Goal: Navigation & Orientation: Find specific page/section

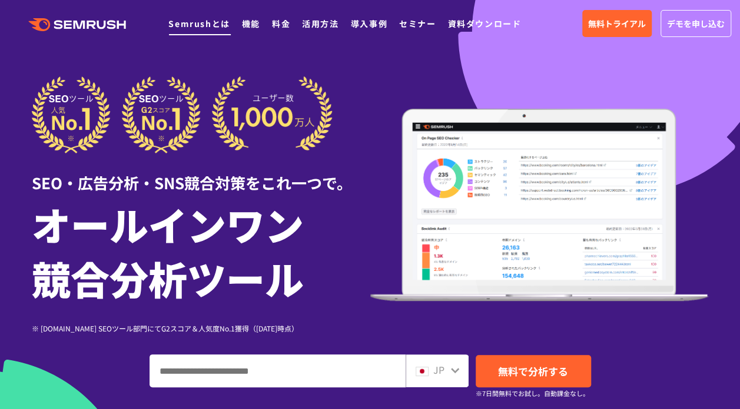
click at [198, 22] on link "Semrushとは" at bounding box center [198, 24] width 61 height 12
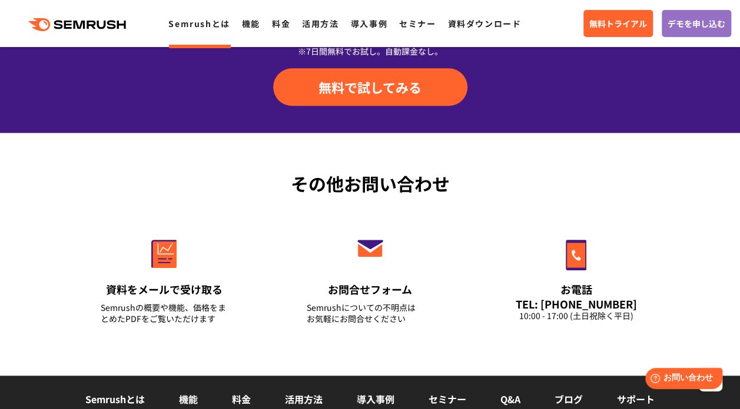
scroll to position [2953, 0]
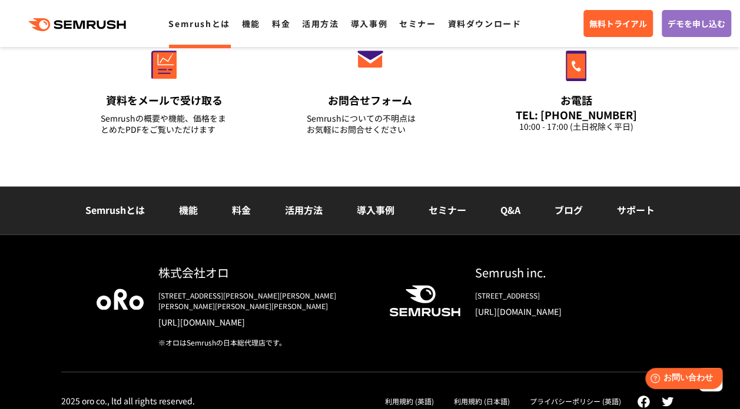
click at [241, 210] on link "料金" at bounding box center [241, 210] width 19 height 14
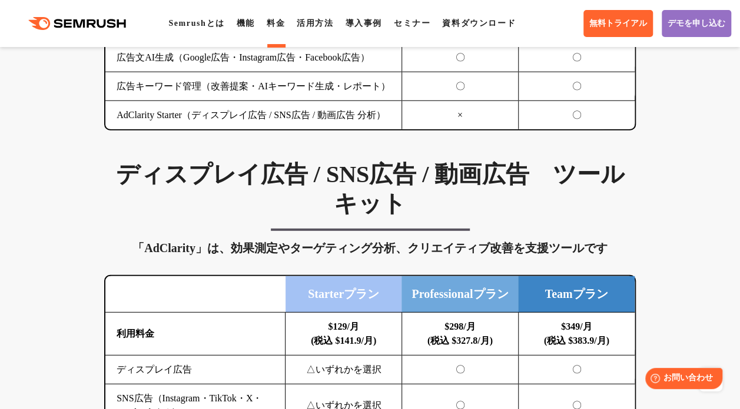
scroll to position [1720, 0]
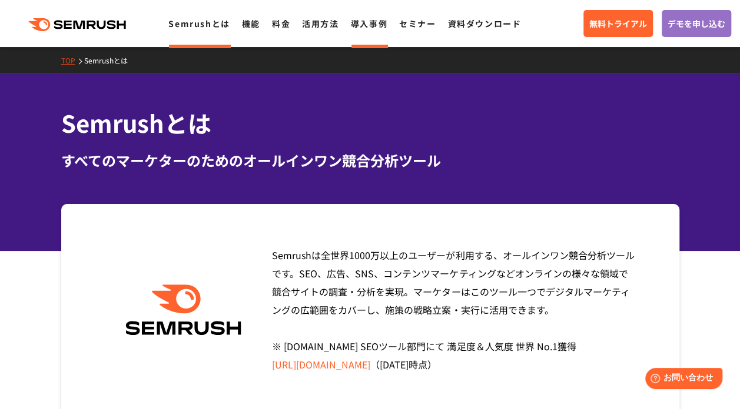
click at [361, 25] on link "導入事例" at bounding box center [369, 24] width 36 height 12
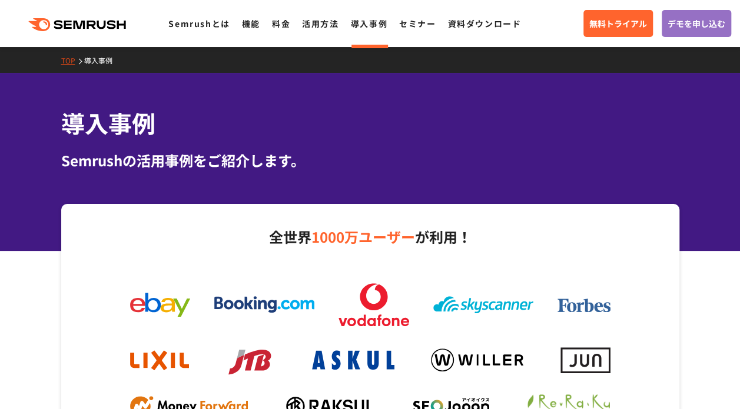
click at [76, 23] on icon ".cls {fill: #FF642D;}" at bounding box center [78, 24] width 133 height 13
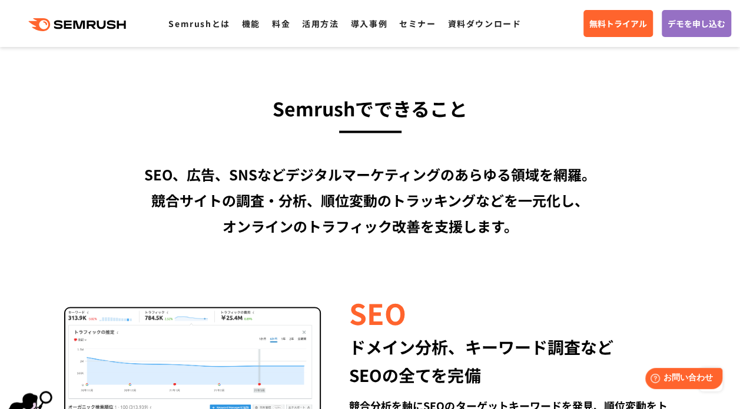
scroll to position [982, 0]
